Goal: Check status: Check status

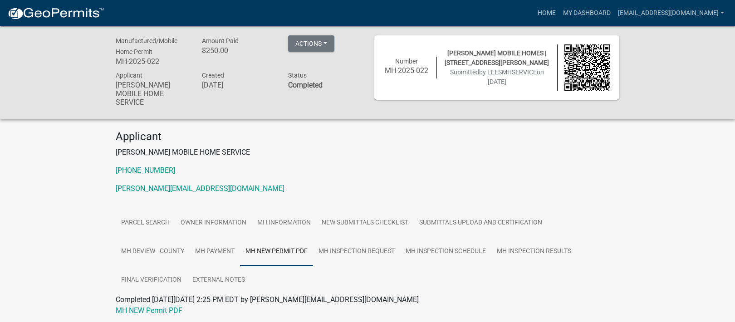
scroll to position [26, 0]
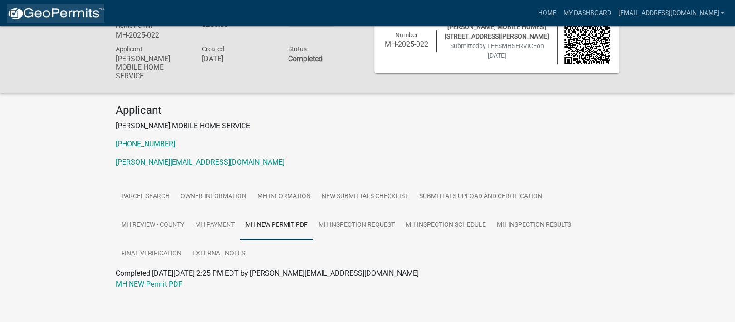
click at [68, 10] on img at bounding box center [55, 14] width 97 height 14
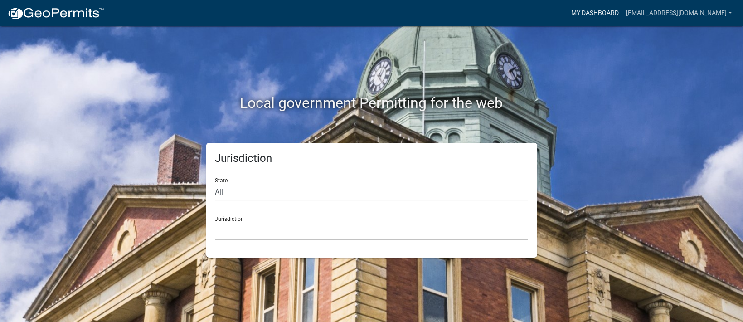
click at [594, 13] on link "My Dashboard" at bounding box center [595, 13] width 55 height 17
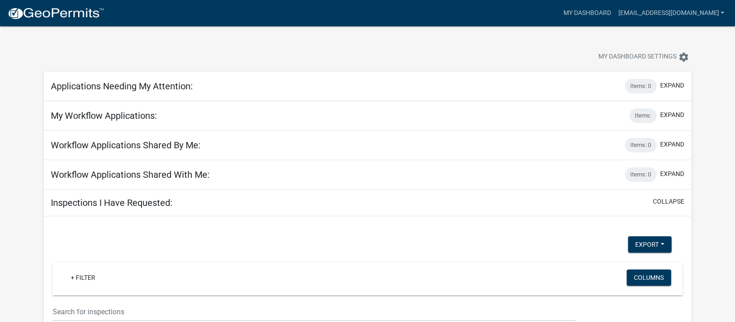
select select "3: 100"
click at [669, 111] on button "expand" at bounding box center [672, 115] width 24 height 10
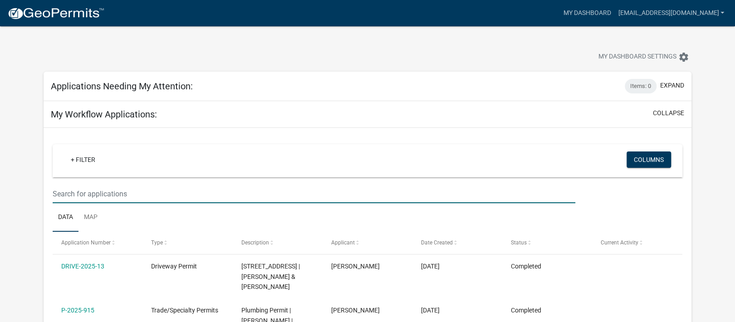
click at [121, 195] on input "text" at bounding box center [314, 194] width 523 height 19
paste input "B0790004C00"
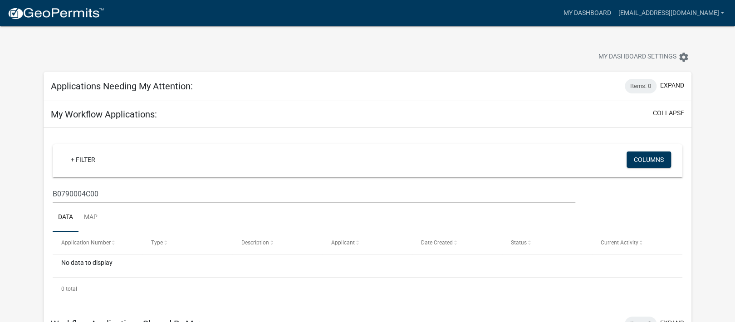
click at [65, 184] on wm-filter-builder "+ Filter Columns B0790004C00" at bounding box center [368, 173] width 630 height 59
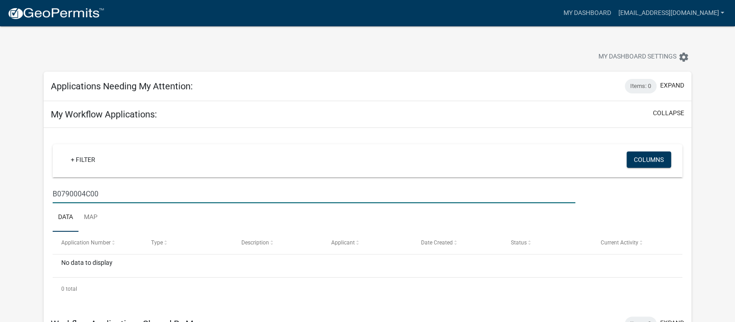
click at [65, 190] on input "B0790004C00" at bounding box center [314, 194] width 523 height 19
click at [116, 196] on input "B0790004C00" at bounding box center [314, 194] width 523 height 19
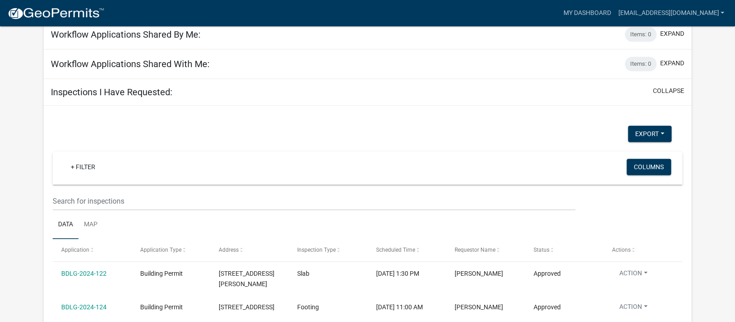
scroll to position [332, 0]
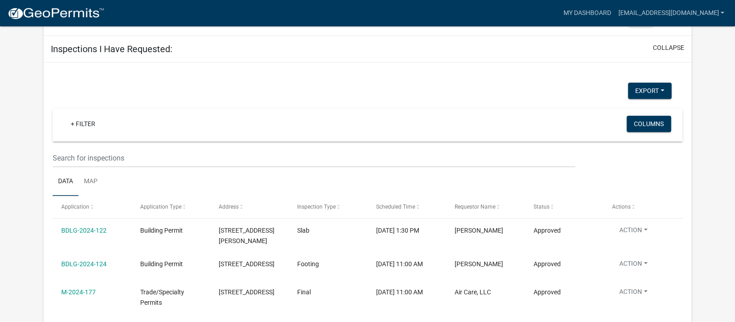
type input "B0790004"
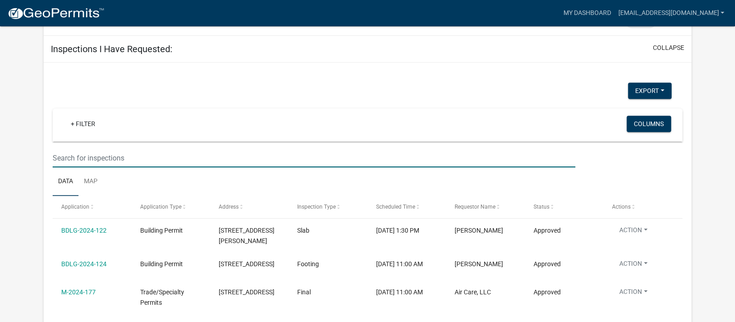
click at [94, 154] on input "text" at bounding box center [314, 158] width 523 height 19
paste input "B0790004C00"
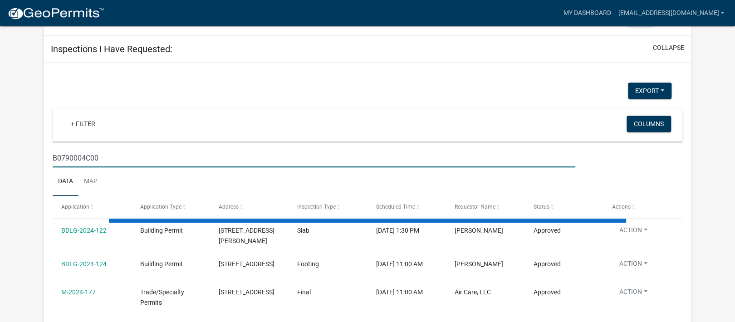
click at [67, 156] on input "B0790004C00" at bounding box center [314, 158] width 523 height 19
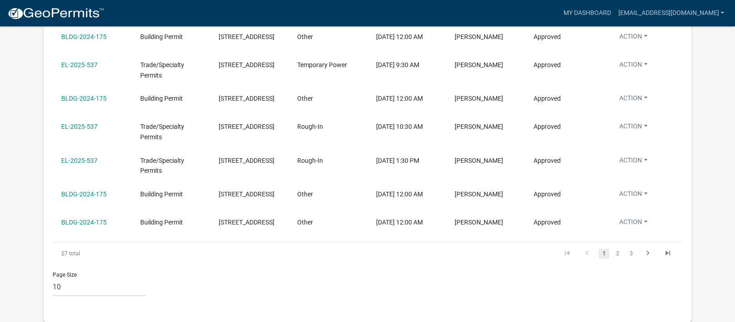
scroll to position [649, 0]
type input "B0790004C00"
click at [615, 250] on link "2" at bounding box center [617, 254] width 11 height 10
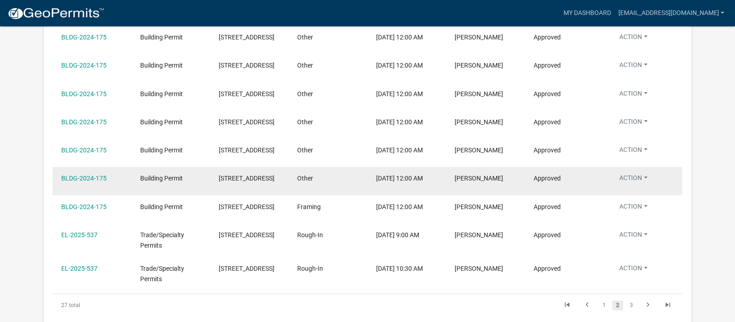
scroll to position [634, 0]
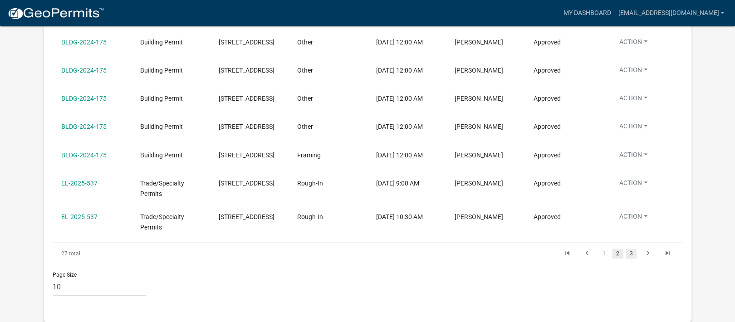
click at [630, 259] on link "3" at bounding box center [630, 254] width 11 height 10
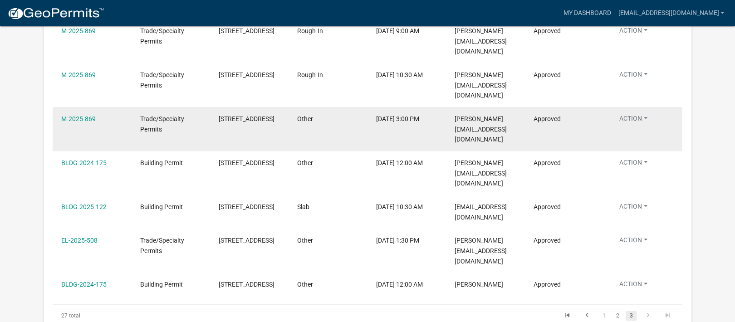
scroll to position [547, 0]
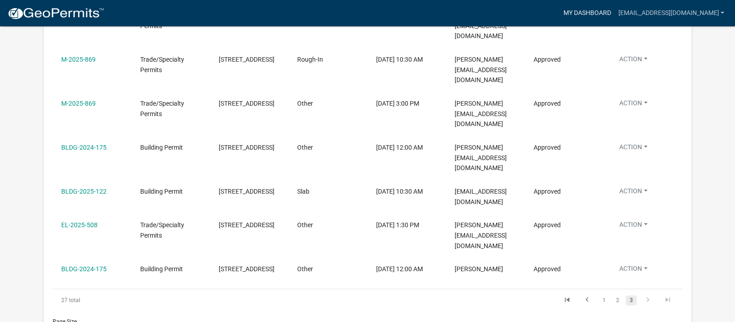
click at [591, 10] on link "My Dashboard" at bounding box center [586, 13] width 55 height 17
click at [583, 10] on link "My Dashboard" at bounding box center [586, 13] width 55 height 17
click at [42, 13] on img at bounding box center [55, 14] width 97 height 14
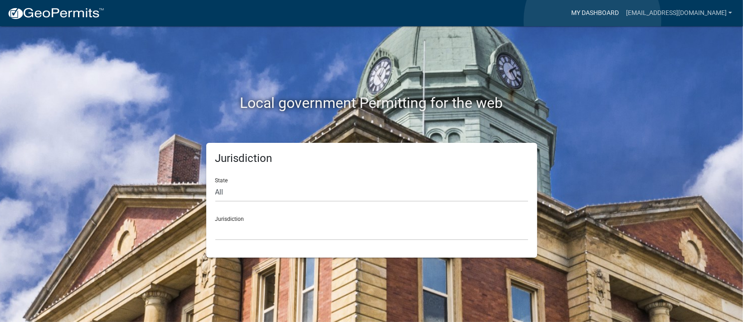
click at [593, 20] on link "My Dashboard" at bounding box center [595, 13] width 55 height 17
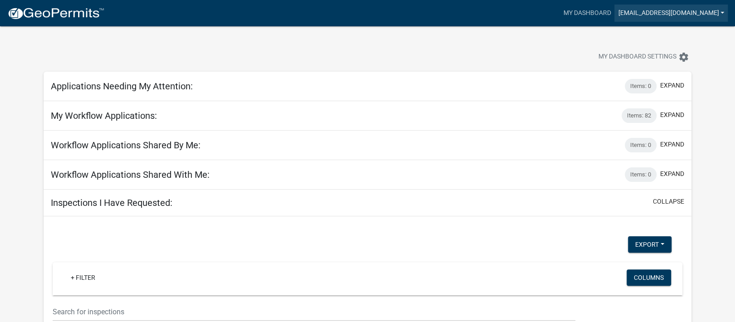
click at [664, 12] on link "[EMAIL_ADDRESS][DOMAIN_NAME]" at bounding box center [670, 13] width 113 height 17
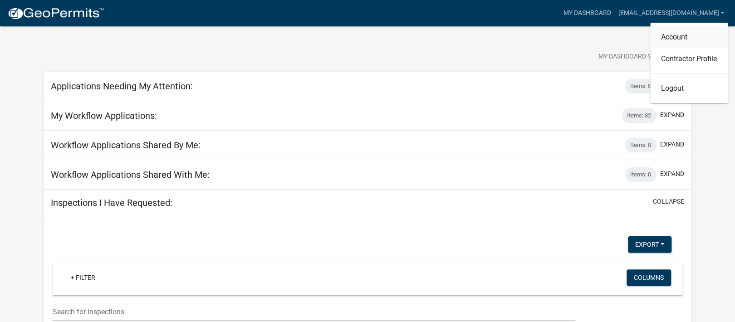
click at [669, 34] on link "Account" at bounding box center [689, 37] width 78 height 22
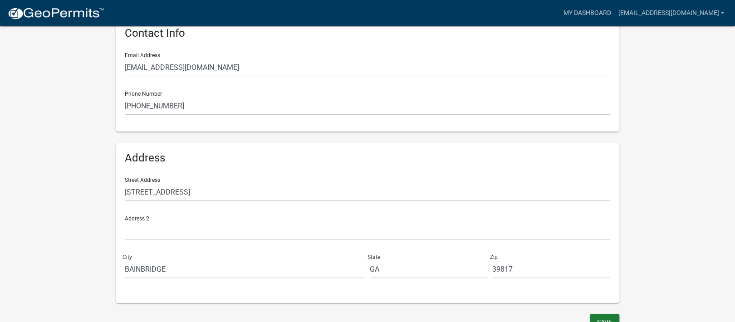
scroll to position [206, 0]
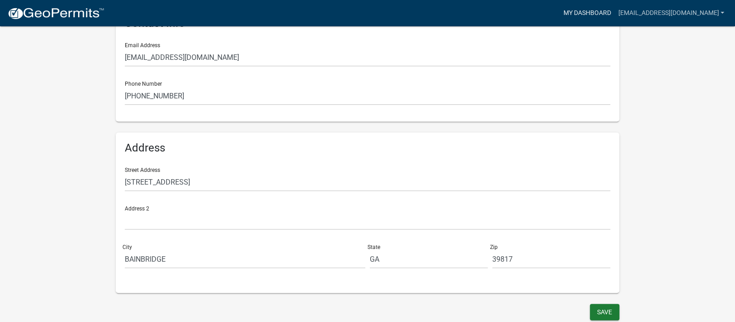
click at [599, 19] on link "My Dashboard" at bounding box center [586, 13] width 55 height 17
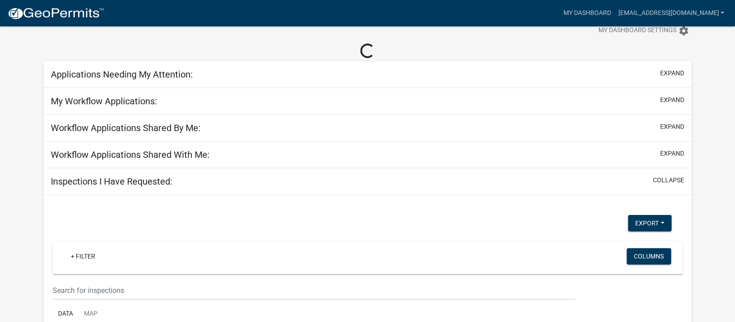
scroll to position [221, 0]
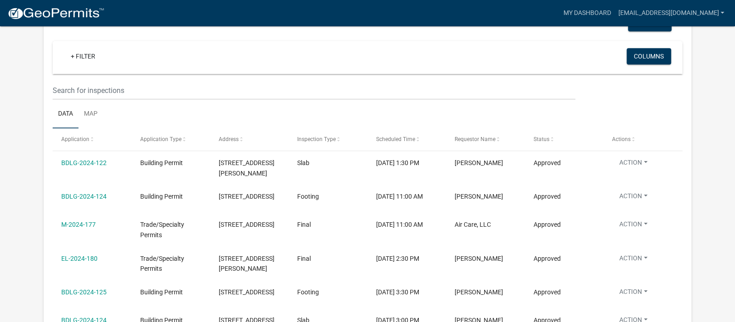
click at [44, 15] on img at bounding box center [55, 14] width 97 height 14
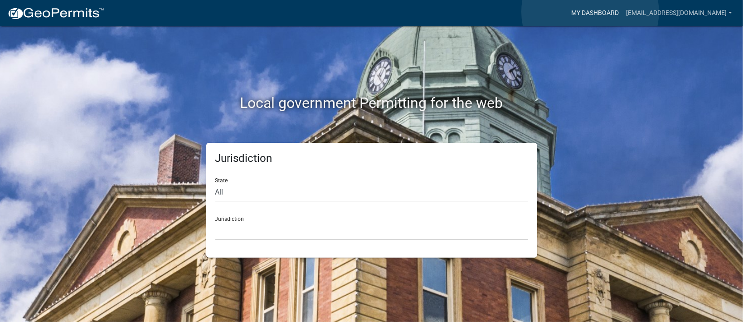
click at [591, 12] on link "My Dashboard" at bounding box center [595, 13] width 55 height 17
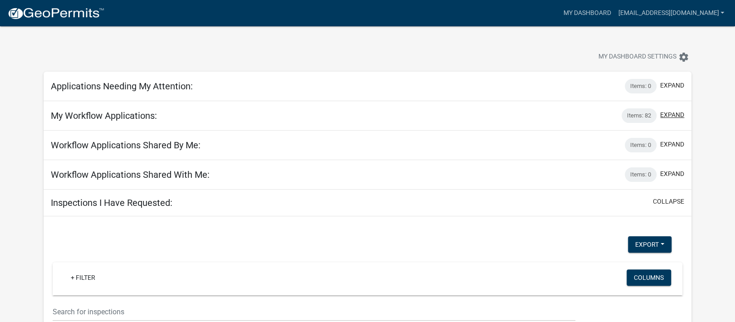
click at [676, 118] on button "expand" at bounding box center [672, 115] width 24 height 10
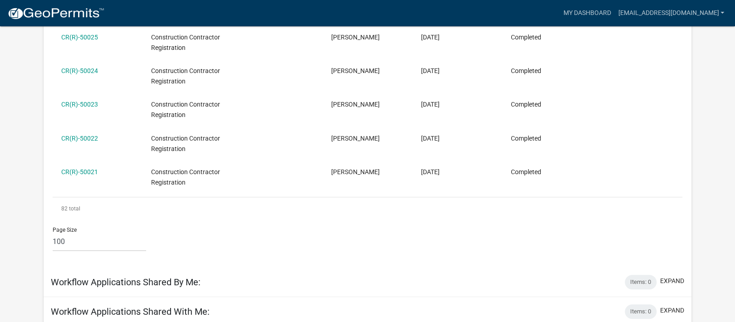
scroll to position [3810, 0]
